Goal: Information Seeking & Learning: Compare options

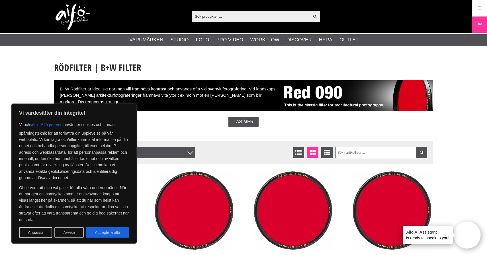
click at [66, 232] on button "Avvisa" at bounding box center [68, 232] width 29 height 10
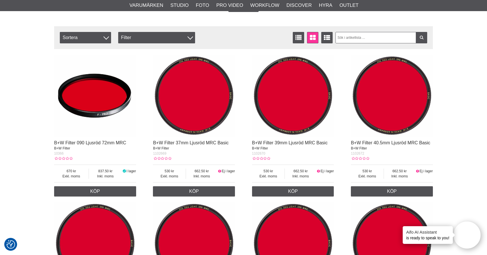
scroll to position [117, 0]
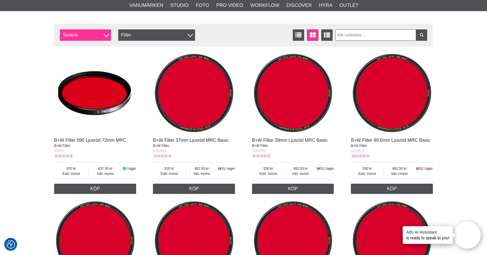
click at [105, 36] on span "Sortera" at bounding box center [85, 34] width 51 height 11
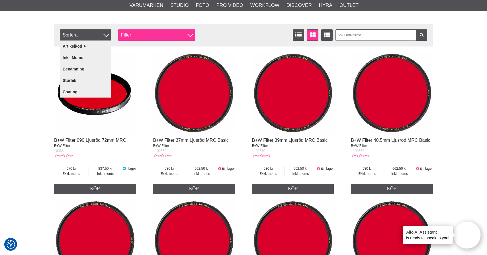
click at [127, 33] on div "Filter" at bounding box center [156, 34] width 77 height 11
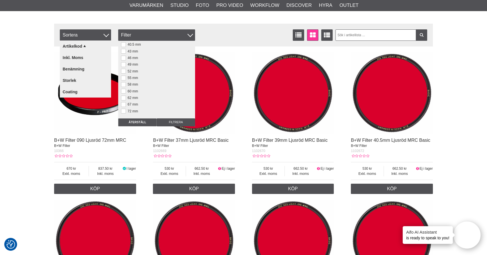
scroll to position [27, 0]
click at [125, 99] on button at bounding box center [123, 98] width 5 height 5
click at [174, 123] on input "Filtrera" at bounding box center [176, 122] width 38 height 8
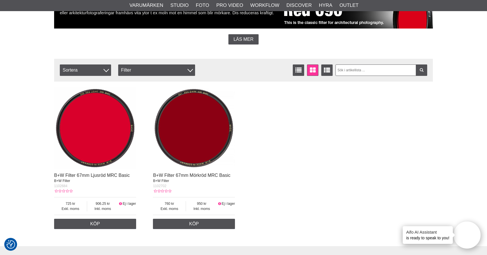
scroll to position [89, 0]
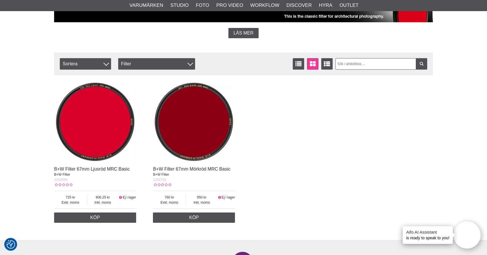
click at [103, 134] on img at bounding box center [95, 122] width 82 height 82
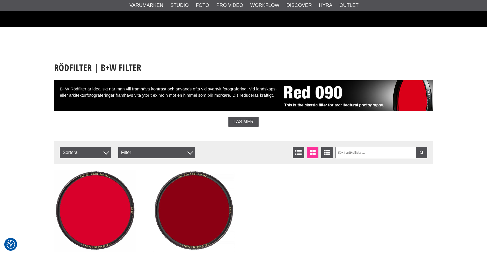
scroll to position [89, 0]
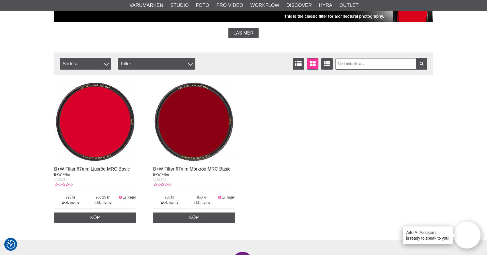
click at [190, 131] on img at bounding box center [194, 122] width 82 height 82
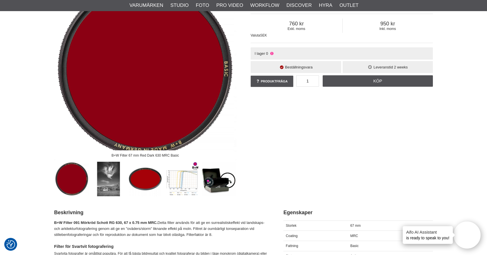
scroll to position [64, 0]
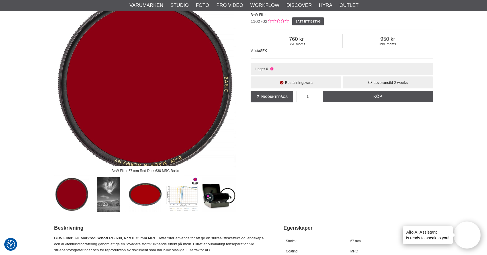
click at [109, 195] on img at bounding box center [108, 194] width 34 height 34
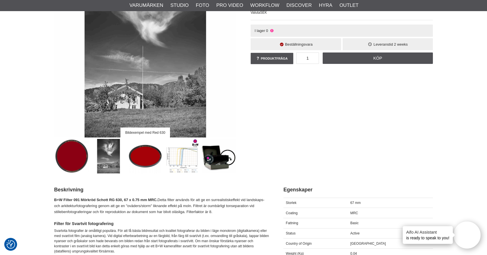
scroll to position [104, 0]
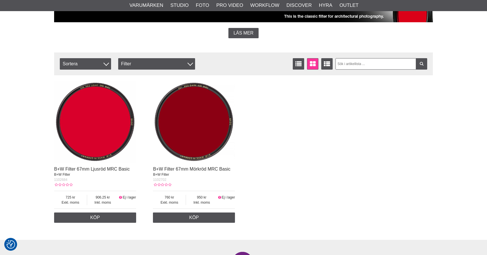
scroll to position [89, 0]
click at [112, 145] on img at bounding box center [95, 122] width 82 height 82
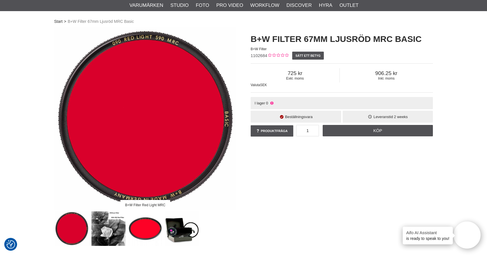
scroll to position [78, 0]
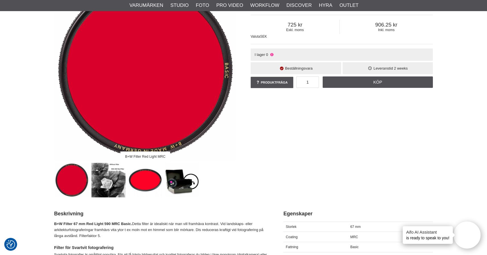
click at [110, 181] on img at bounding box center [108, 180] width 34 height 34
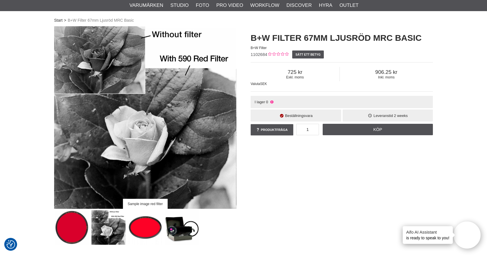
scroll to position [36, 0]
